Goal: Information Seeking & Learning: Learn about a topic

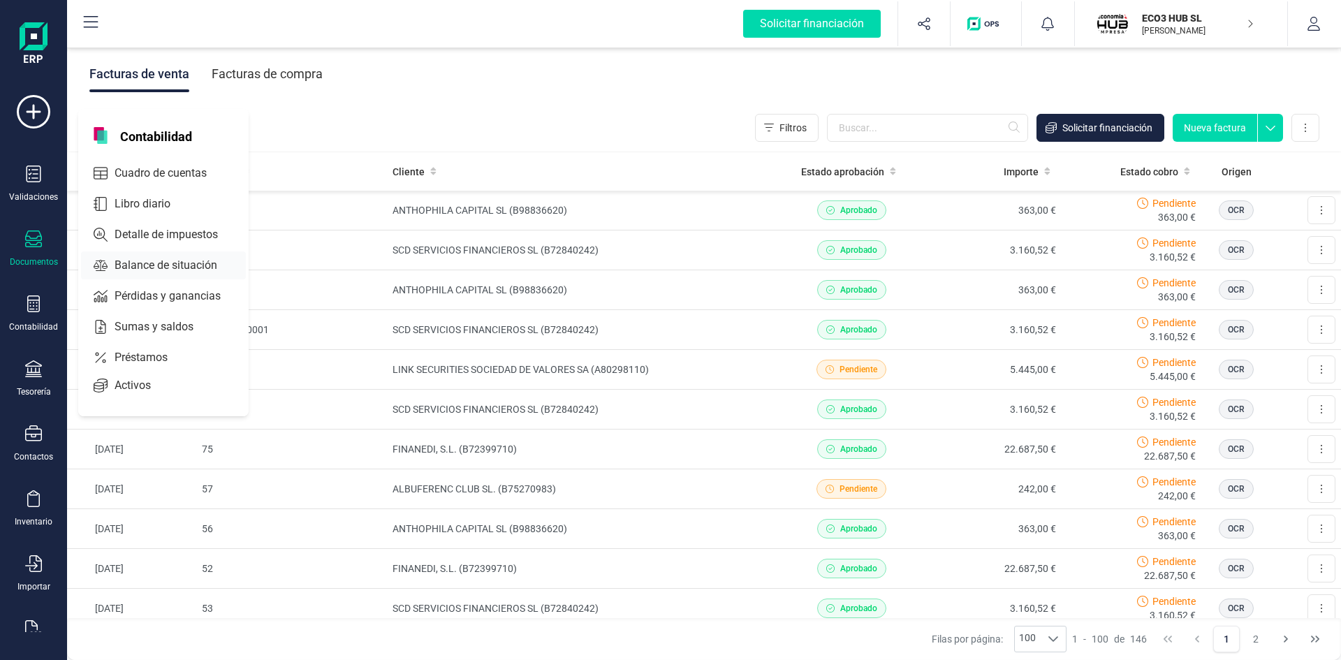
click at [130, 262] on span "Balance de situación" at bounding box center [175, 265] width 133 height 17
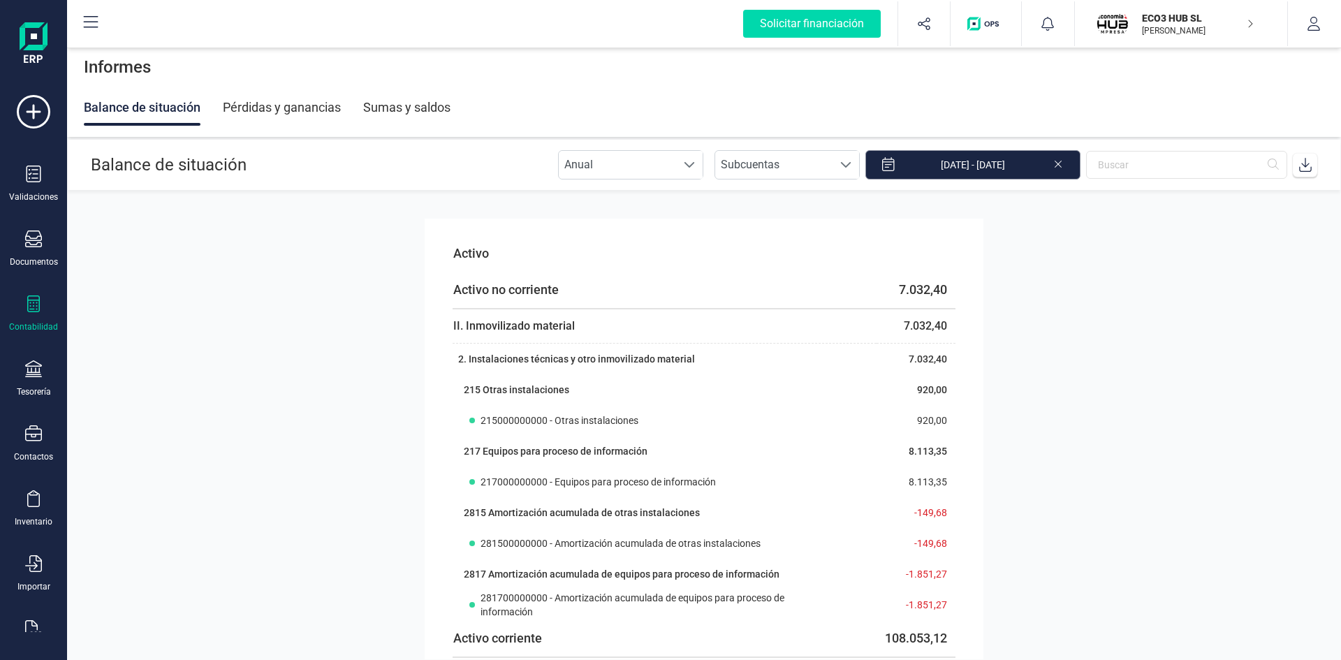
click at [1026, 161] on input "[DATE] - [DATE]" at bounding box center [973, 164] width 215 height 29
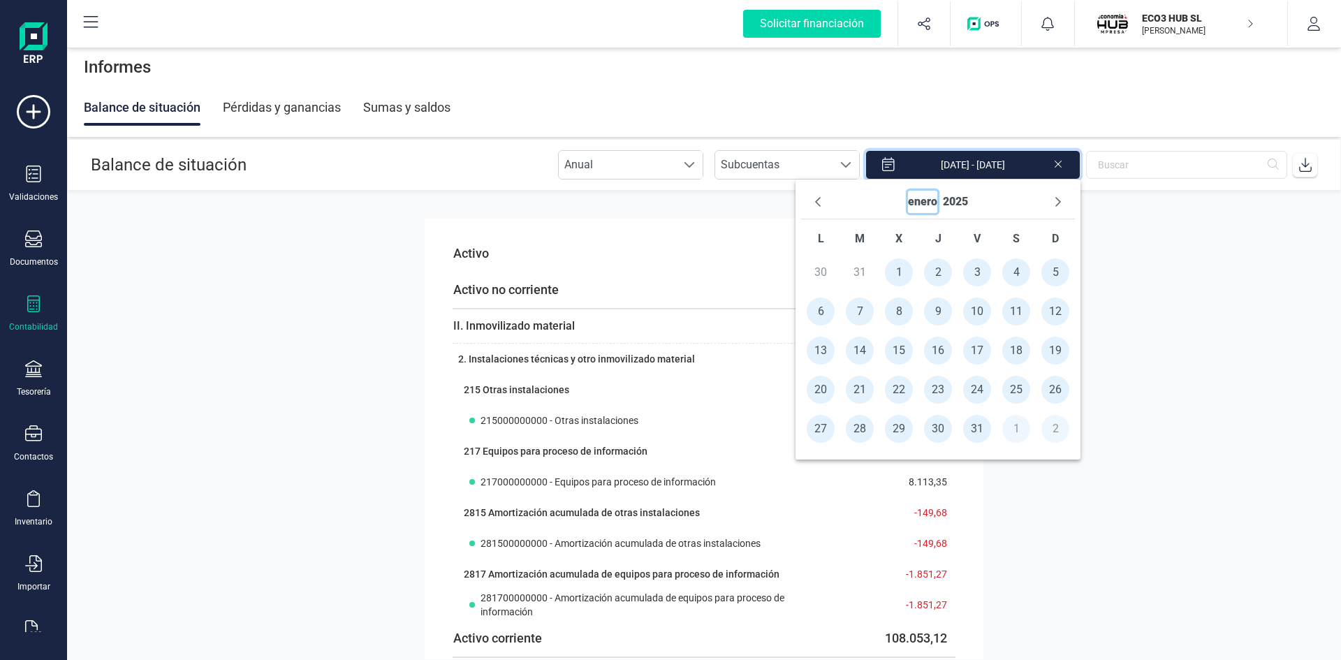
click at [924, 198] on button "enero" at bounding box center [922, 202] width 29 height 22
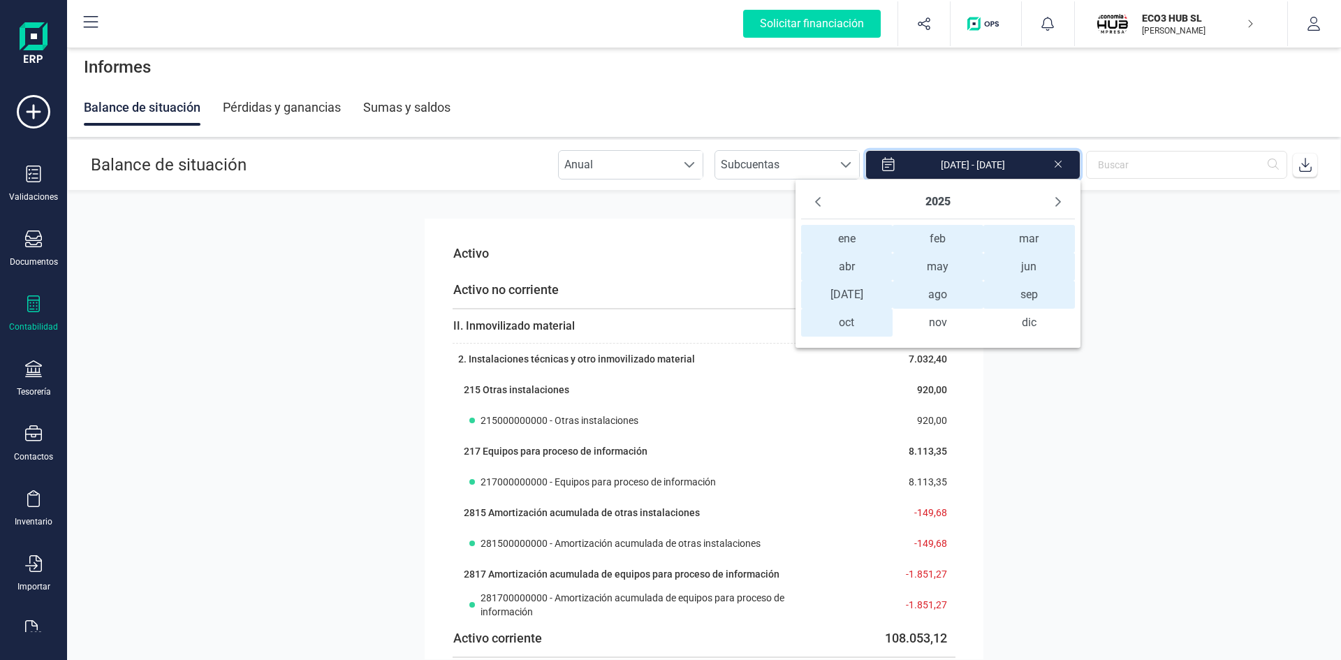
click at [832, 240] on span "ene ene" at bounding box center [847, 239] width 92 height 28
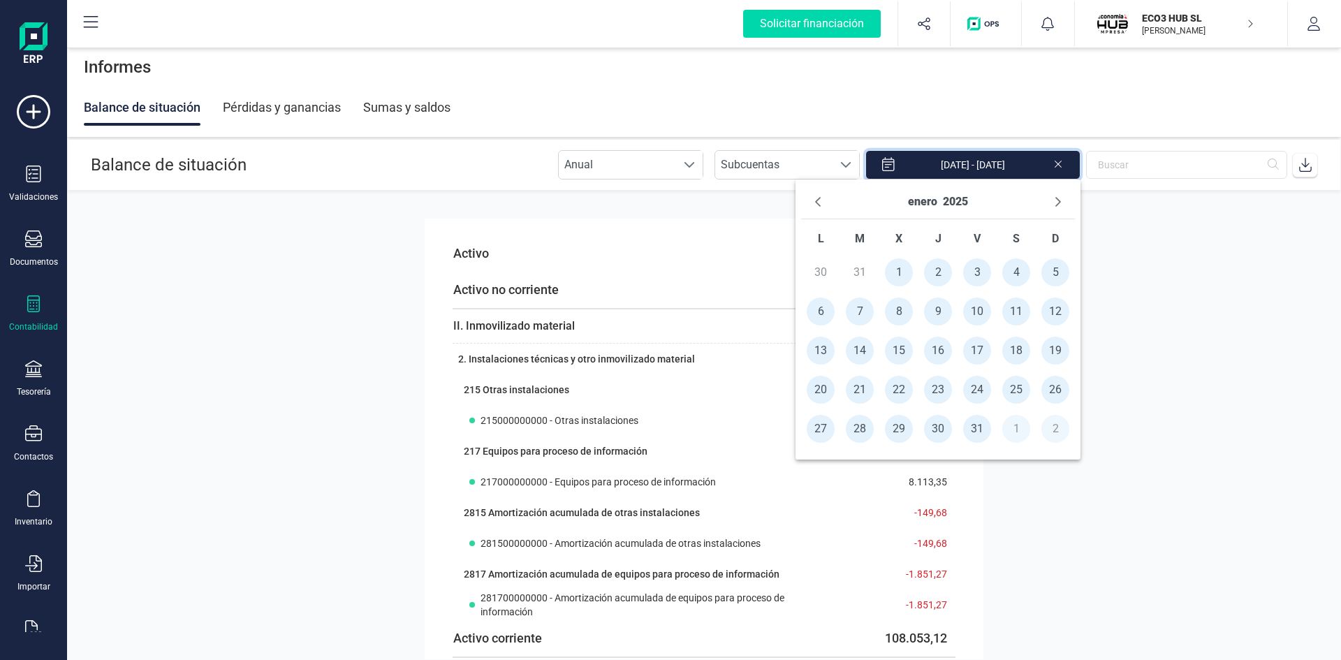
click at [902, 277] on span "1" at bounding box center [899, 272] width 28 height 28
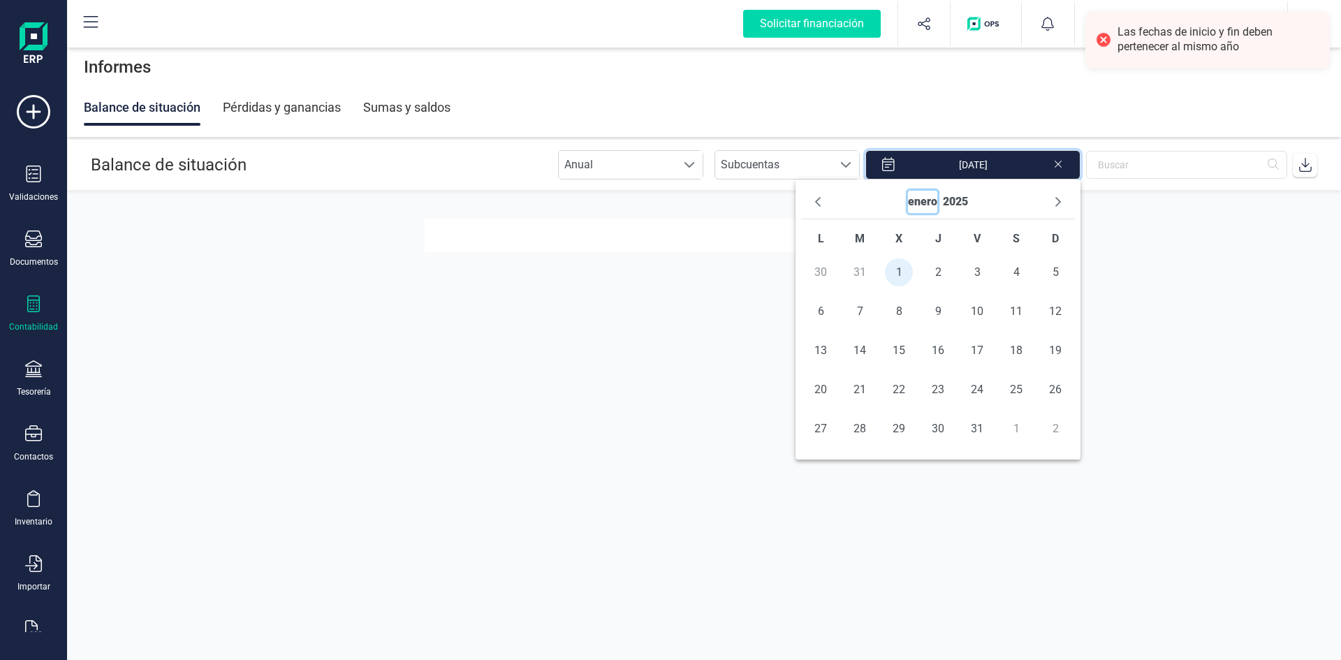
click at [919, 200] on button "enero" at bounding box center [922, 202] width 29 height 22
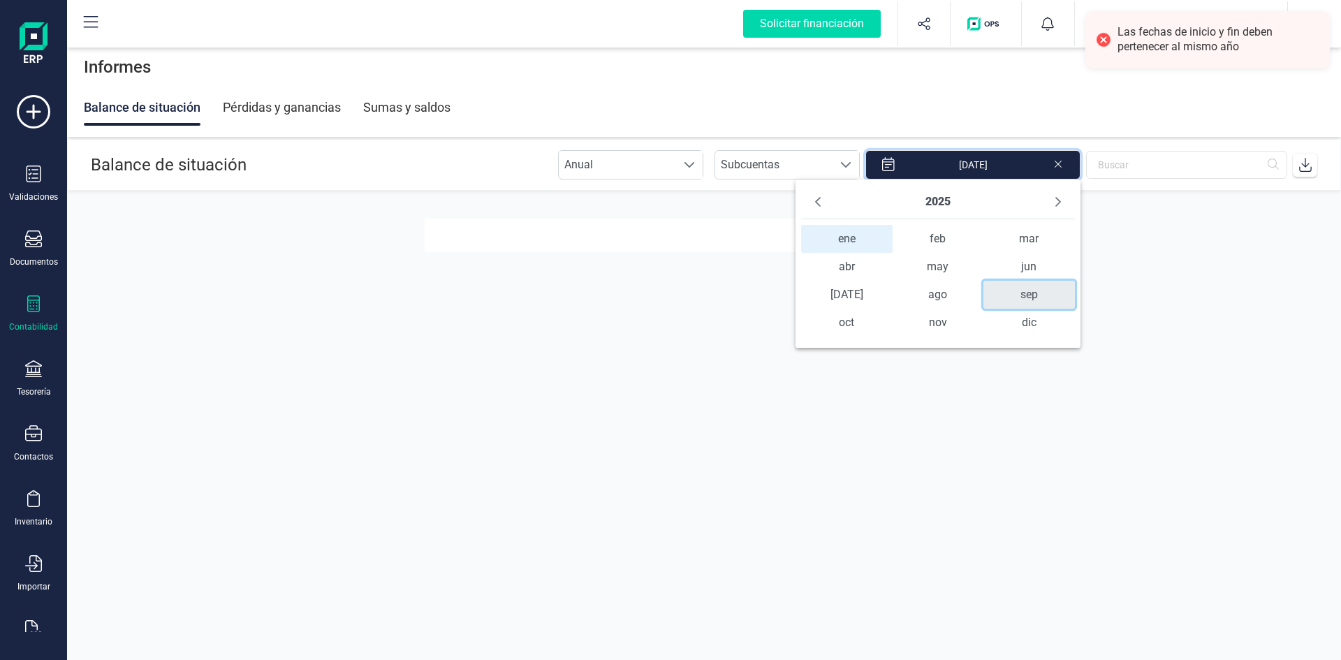
click at [1019, 295] on span "sep" at bounding box center [1030, 295] width 92 height 28
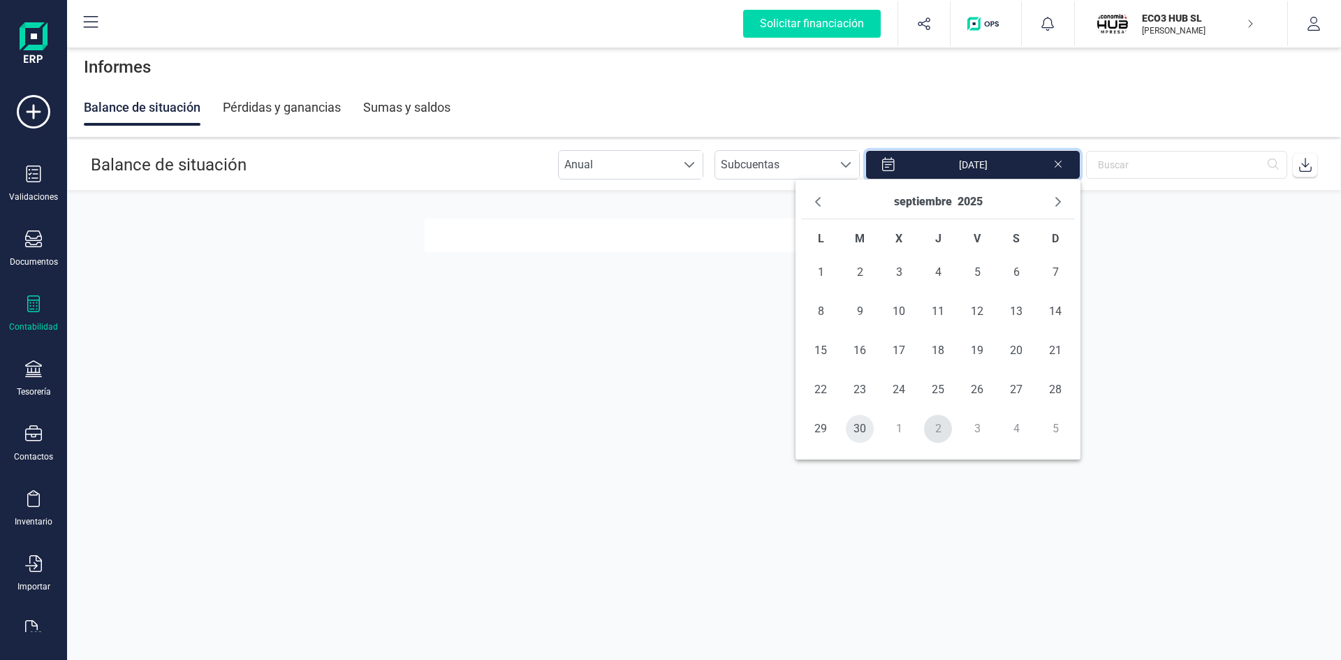
click at [857, 430] on span "30" at bounding box center [860, 429] width 28 height 28
type input "[DATE] - [DATE]"
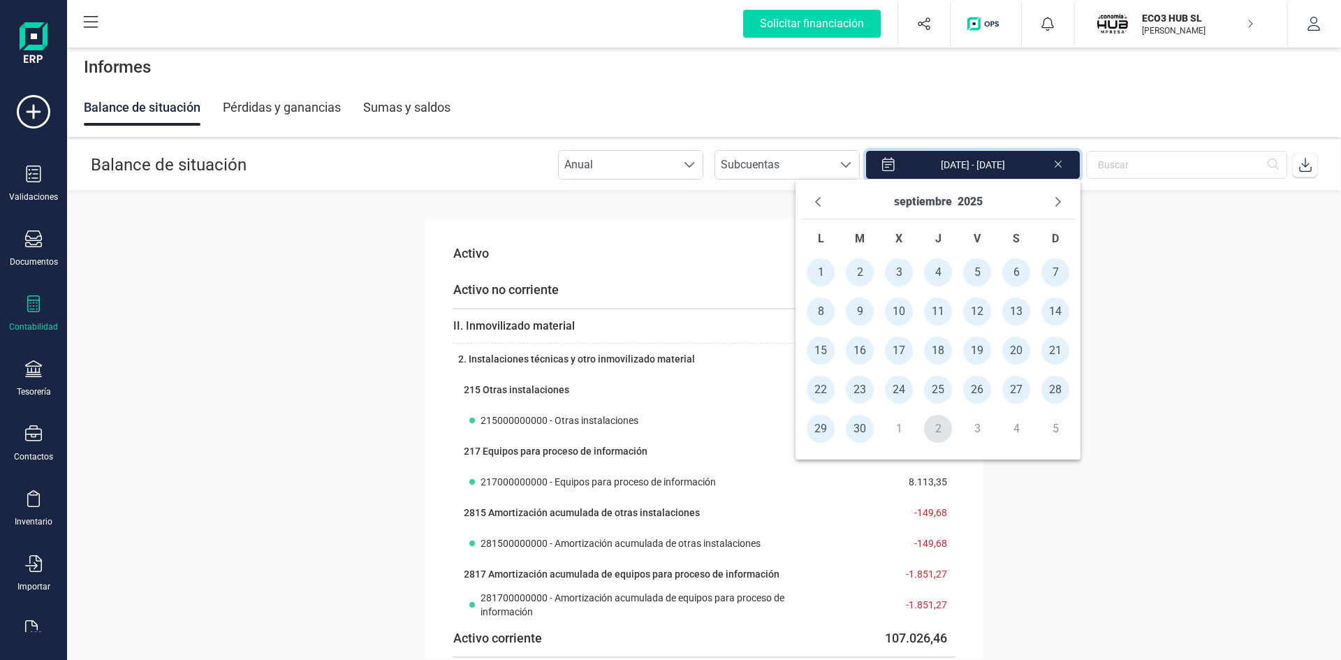
click at [1139, 355] on section "Activo Activo no corriente 7.032,40 II. Inmovilizado material 7.032,40 2. Insta…" at bounding box center [704, 425] width 1274 height 469
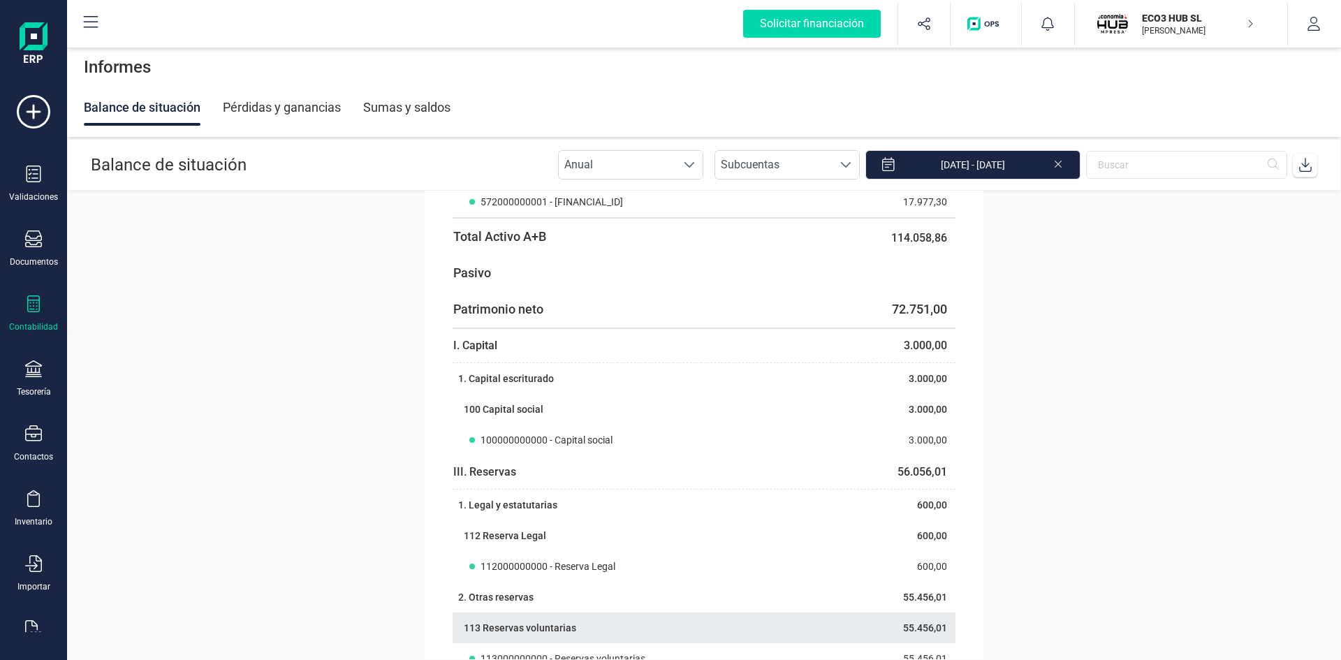
scroll to position [1452, 0]
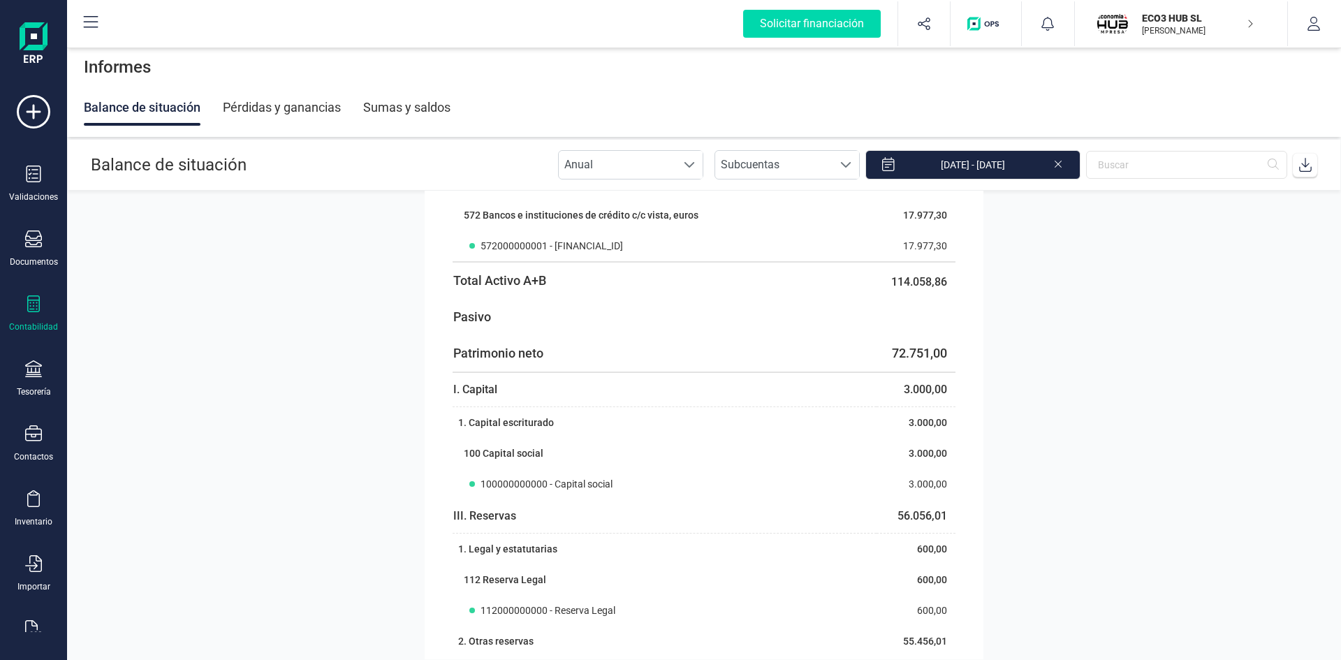
click at [275, 107] on div "Pérdidas y ganancias" at bounding box center [282, 107] width 118 height 36
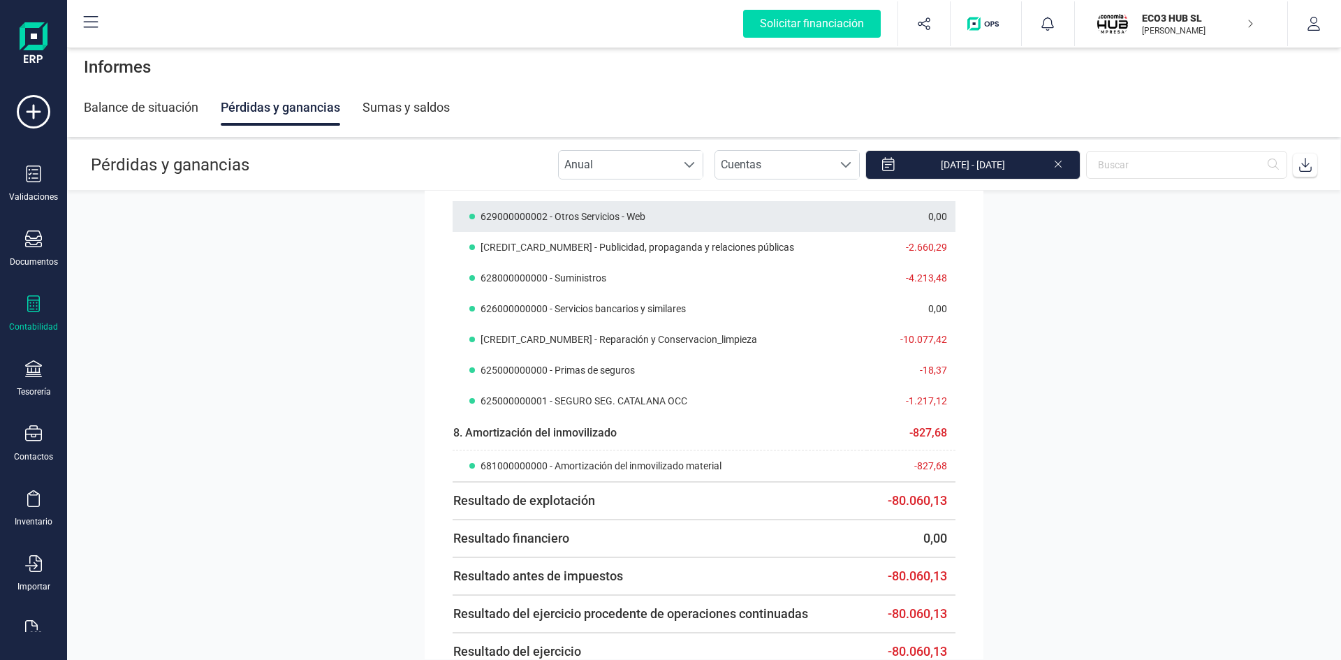
scroll to position [720, 0]
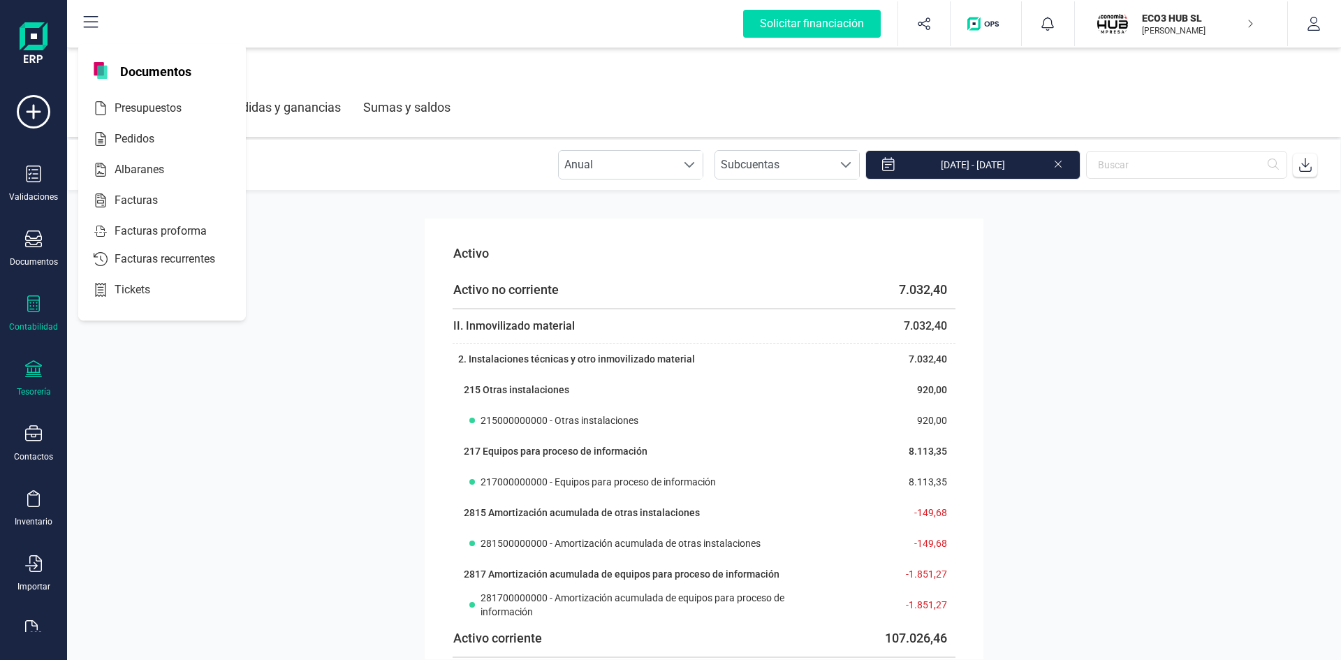
click at [34, 365] on icon at bounding box center [33, 368] width 17 height 17
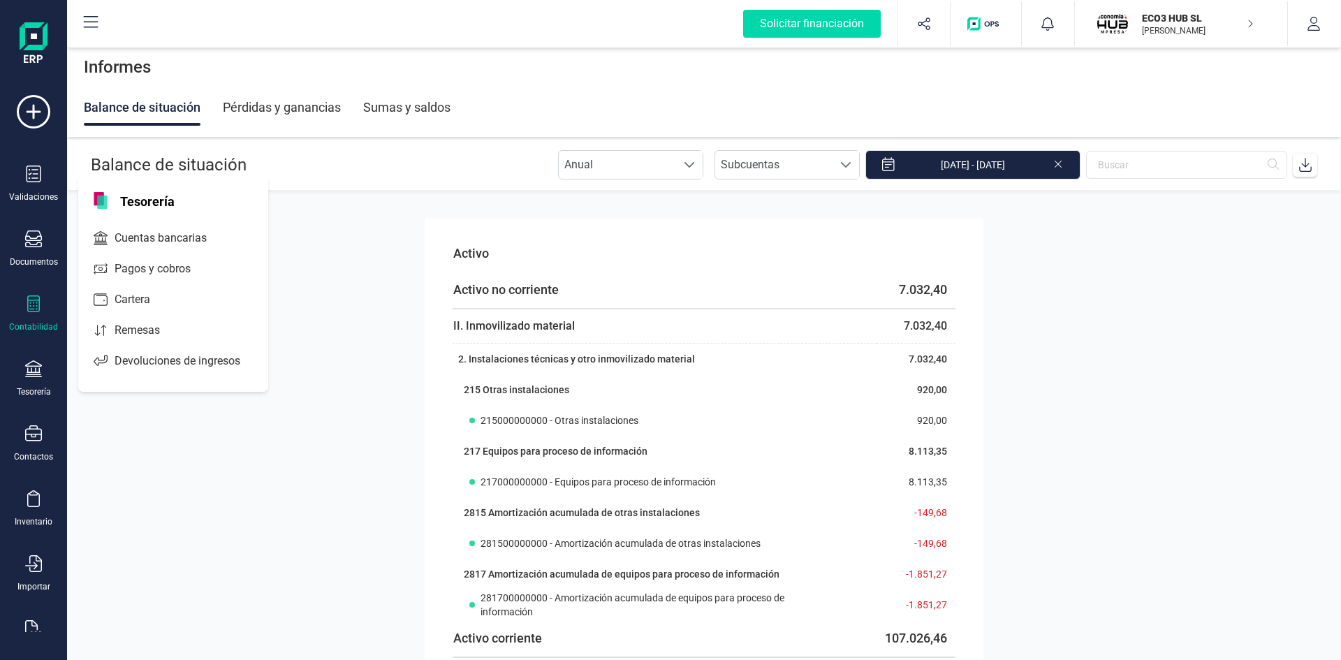
click at [31, 319] on div "Contabilidad" at bounding box center [34, 313] width 56 height 37
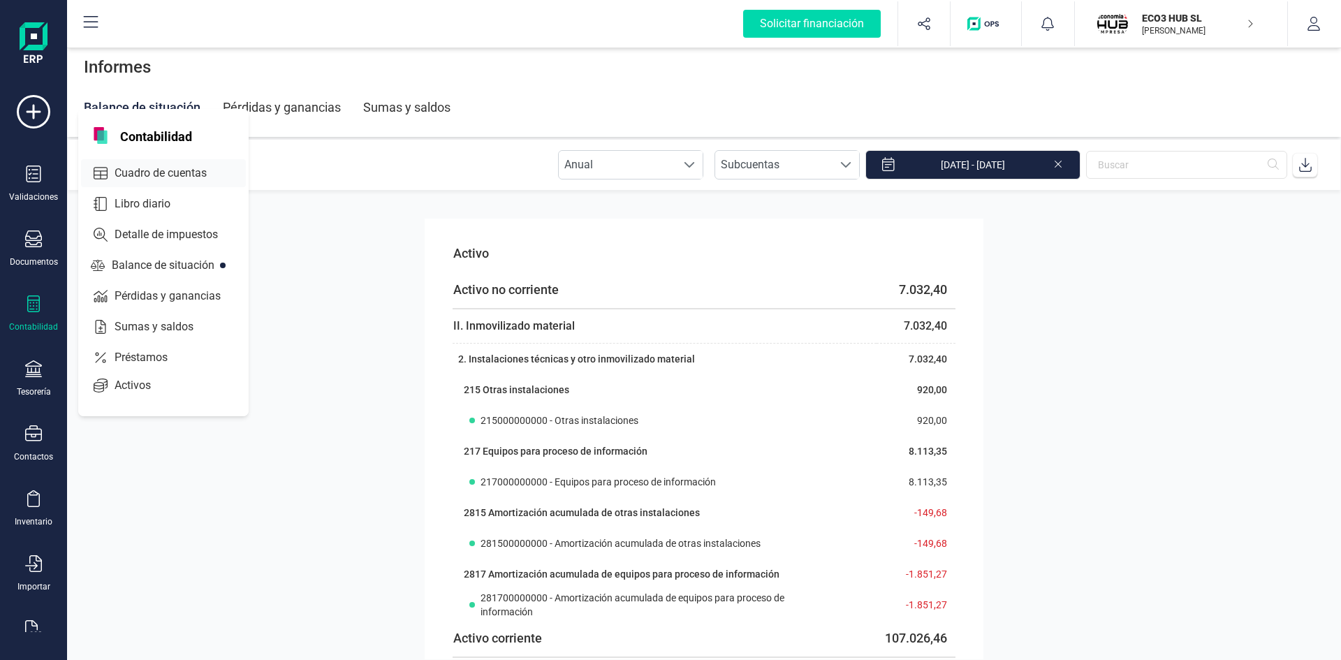
click at [164, 165] on span "Cuadro de cuentas" at bounding box center [170, 173] width 123 height 17
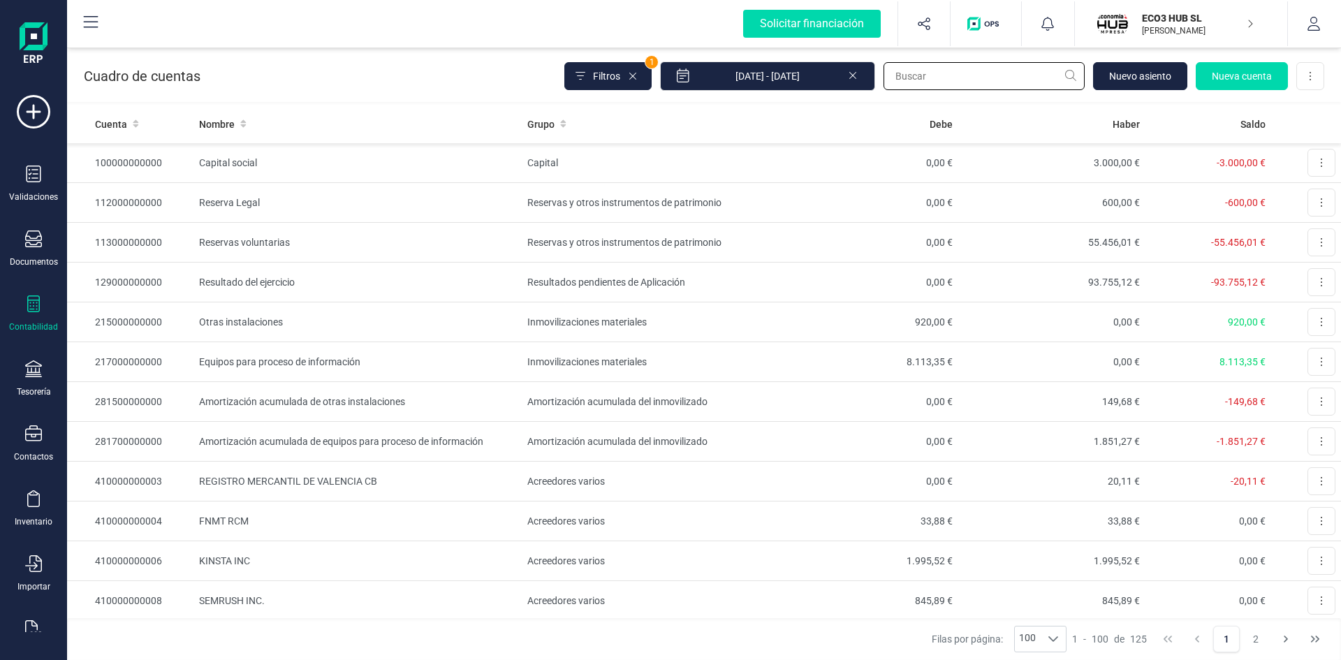
click at [932, 75] on input "text" at bounding box center [984, 76] width 201 height 28
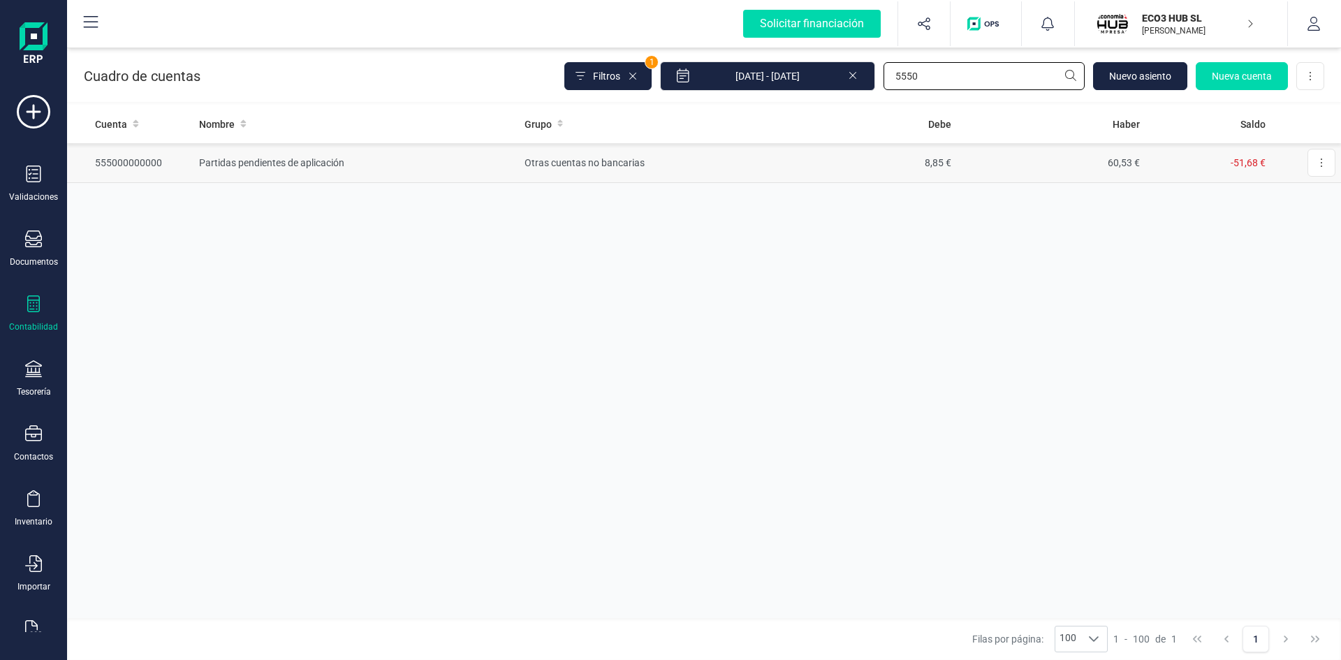
type input "5550"
click at [307, 161] on td "Partidas pendientes de aplicación" at bounding box center [356, 163] width 325 height 40
click at [938, 75] on input "5550" at bounding box center [984, 76] width 201 height 28
type input "5500"
click at [282, 159] on td "Titular de la explotación" at bounding box center [356, 163] width 325 height 40
